Goal: Task Accomplishment & Management: Use online tool/utility

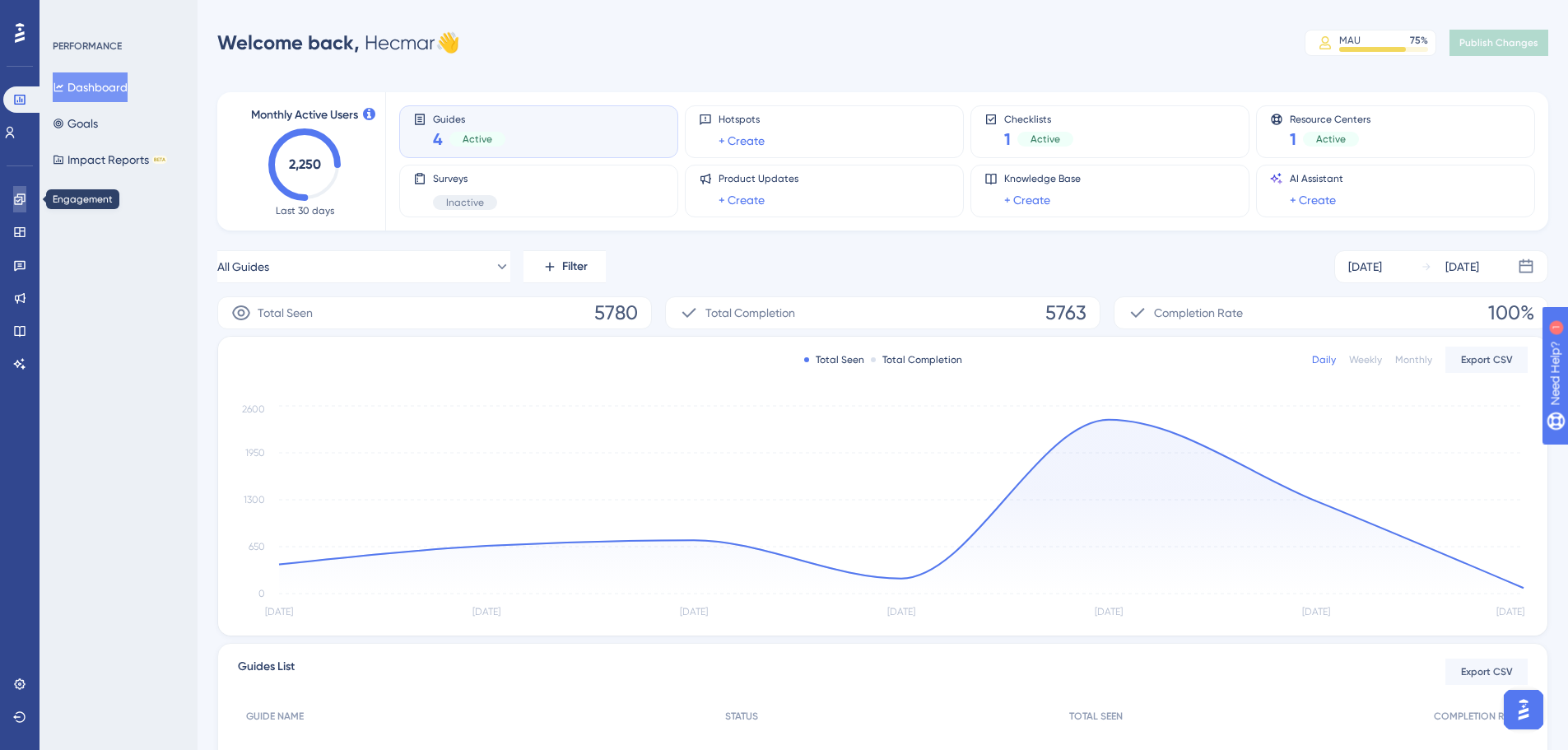
click at [14, 201] on icon at bounding box center [20, 199] width 14 height 14
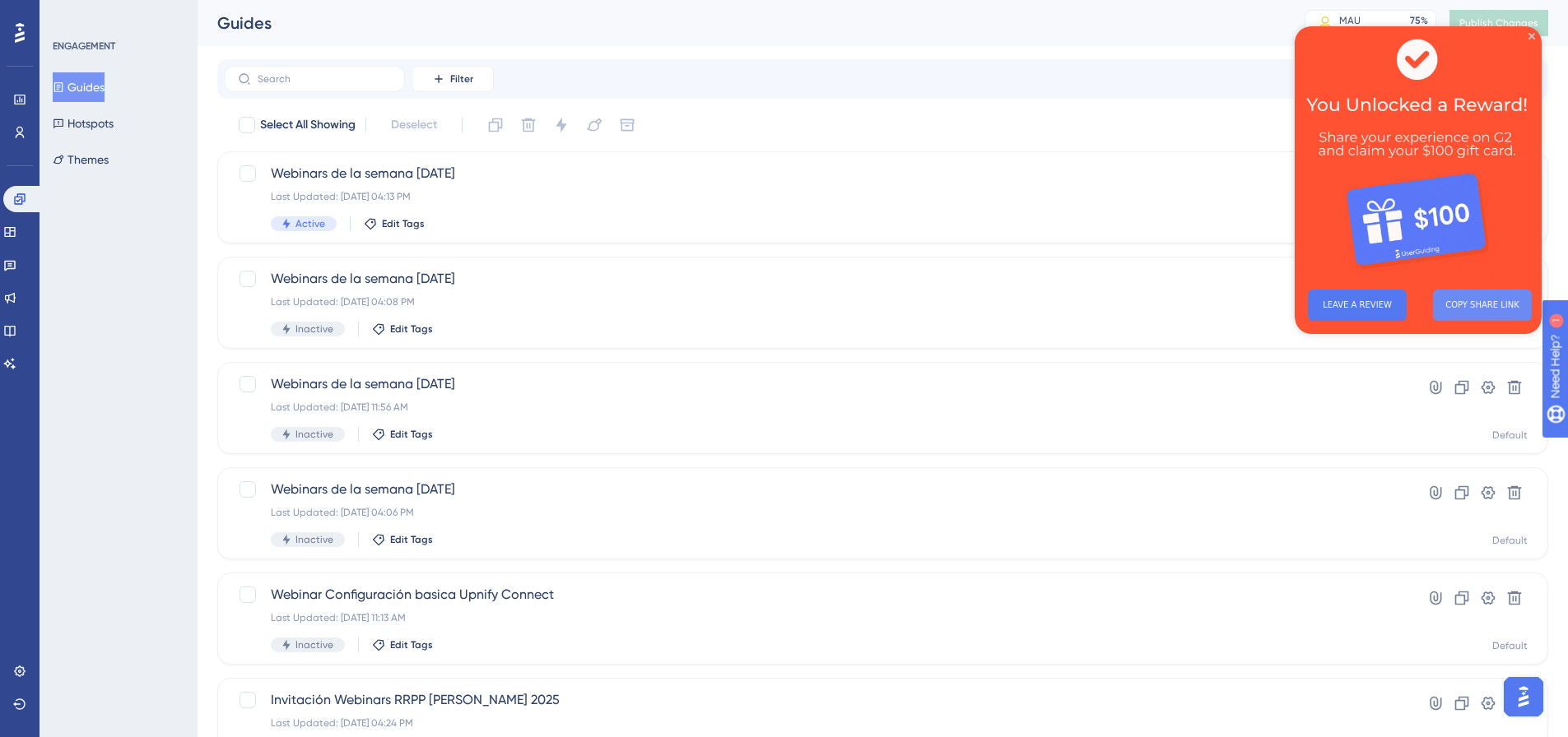
click at [1251, 306] on button "COPY SHARE LINK" at bounding box center [1482, 305] width 99 height 31
click at [1251, 34] on icon "Close Preview" at bounding box center [1532, 35] width 6 height 6
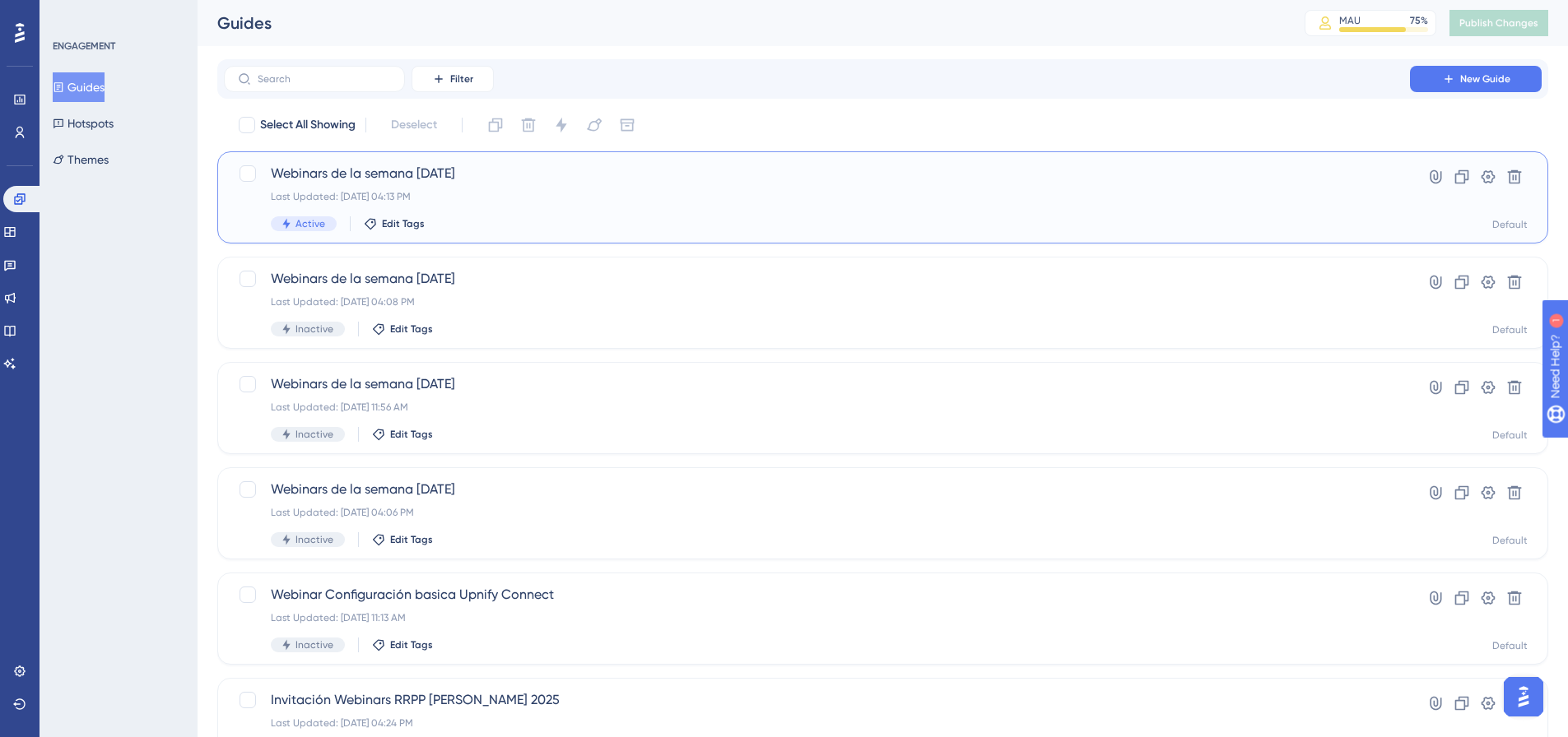
click at [488, 168] on span "Webinars de la semana [DATE]" at bounding box center [816, 173] width 1092 height 20
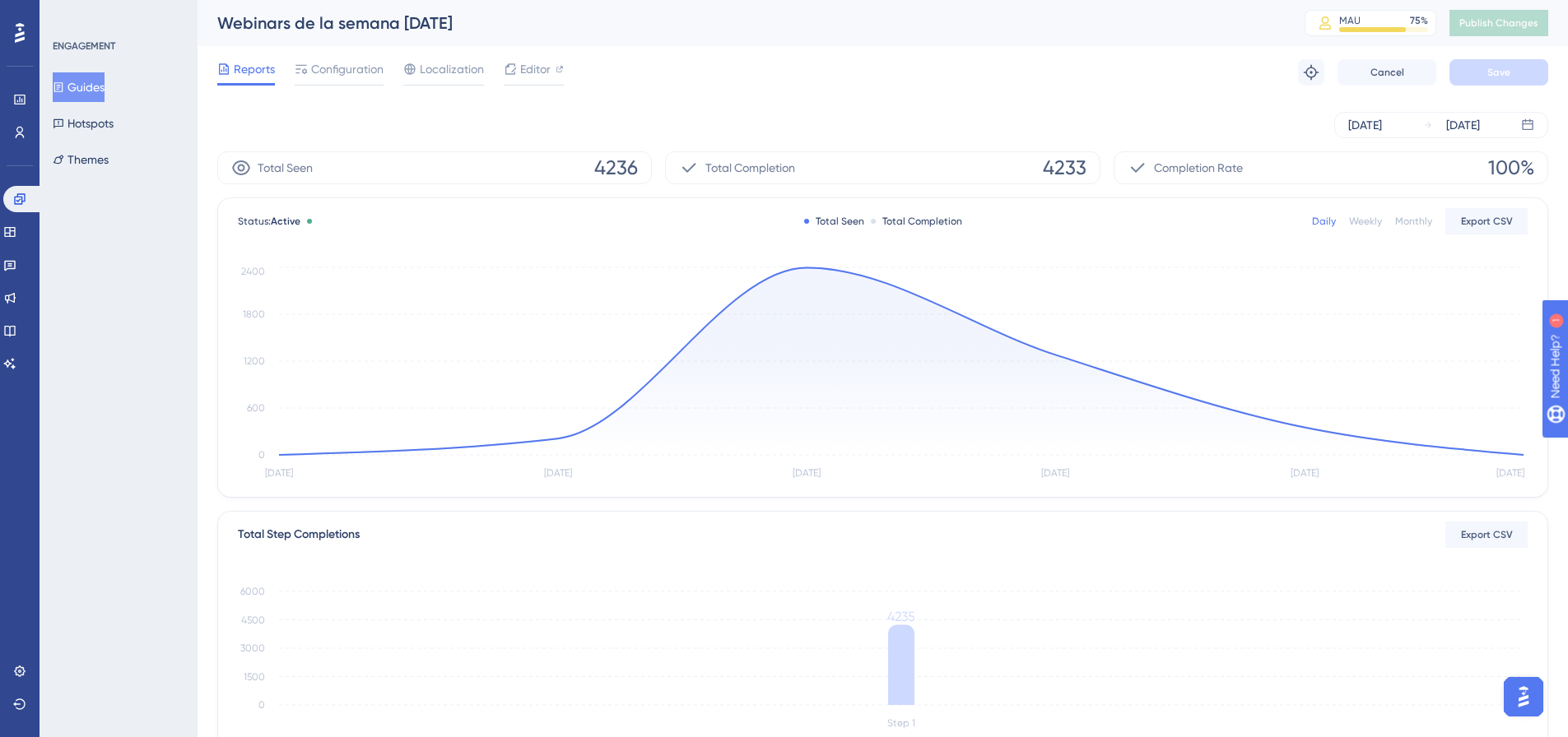
click at [537, 57] on div "Reports Configuration Localization Editor Troubleshoot Cancel Save" at bounding box center [883, 73] width 1331 height 53
click at [537, 64] on span "Editor" at bounding box center [536, 69] width 31 height 20
click at [1251, 19] on span "Publish Changes" at bounding box center [1498, 23] width 79 height 14
click at [523, 69] on span "Editor" at bounding box center [536, 69] width 31 height 20
